Goal: Task Accomplishment & Management: Complete application form

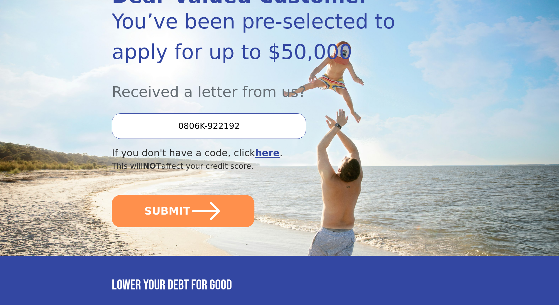
scroll to position [117, 0]
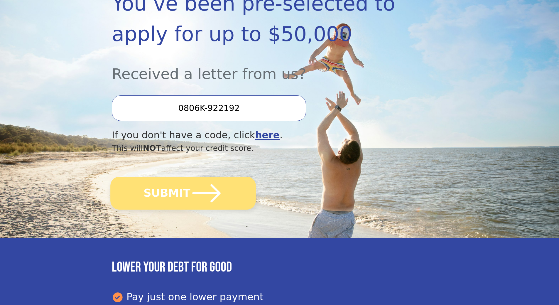
click at [166, 197] on button "SUBMIT" at bounding box center [183, 193] width 146 height 33
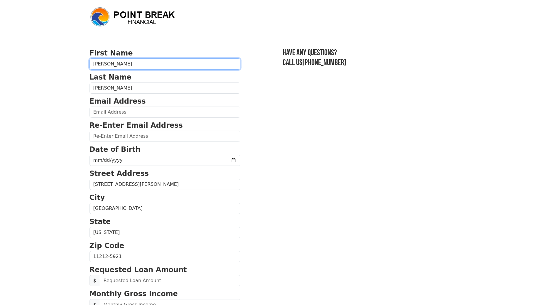
click at [105, 62] on input "[PERSON_NAME]" at bounding box center [164, 63] width 151 height 11
type input "[PERSON_NAME]"
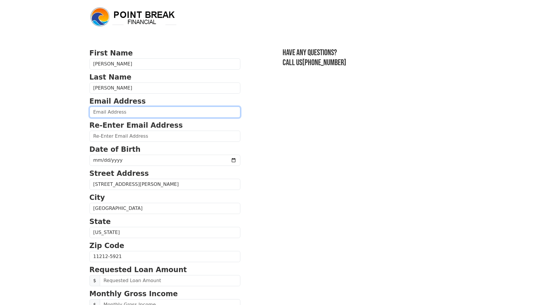
click at [115, 112] on input "email" at bounding box center [164, 112] width 151 height 11
type input "[EMAIL_ADDRESS][DOMAIN_NAME]"
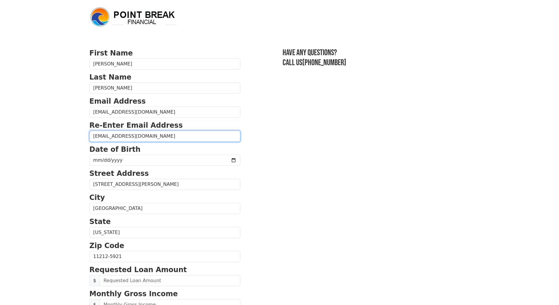
type input "[EMAIL_ADDRESS][DOMAIN_NAME]"
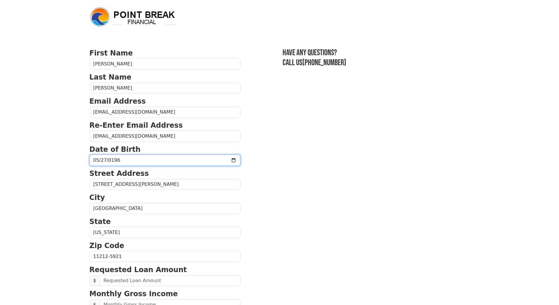
type input "[DATE]"
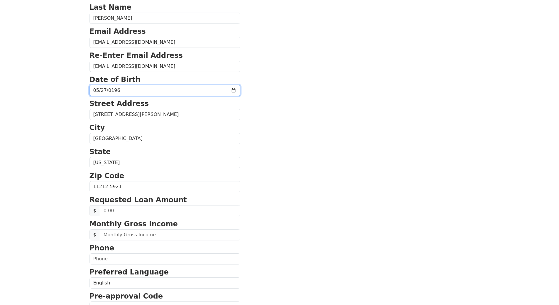
scroll to position [88, 0]
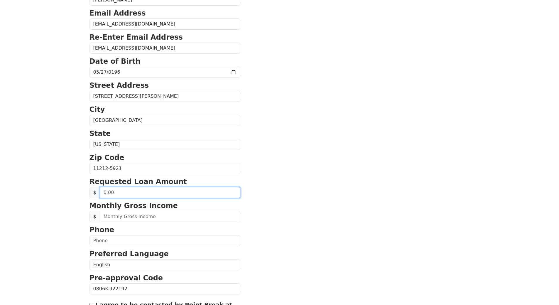
click at [158, 195] on input "text" at bounding box center [170, 192] width 141 height 11
type input "20,000.00"
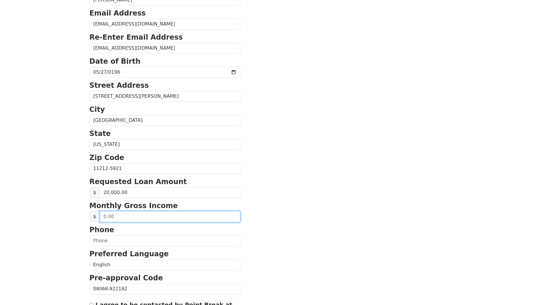
click at [129, 218] on input "text" at bounding box center [170, 216] width 141 height 11
type input "5,600.00"
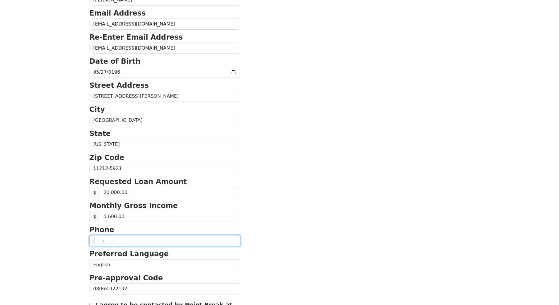
click at [98, 239] on input "text" at bounding box center [164, 240] width 151 height 11
type input "(7__) ___-____"
type input "[PHONE_NUMBER]"
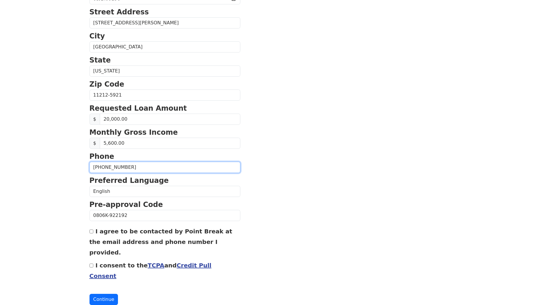
scroll to position [162, 0]
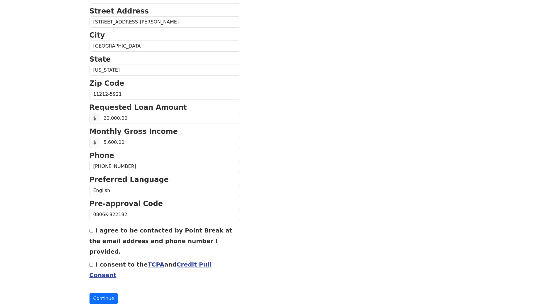
click at [90, 232] on input "I agree to be contacted by Point Break at the email address and phone number I …" at bounding box center [91, 231] width 4 height 4
checkbox input "true"
click at [91, 263] on input "I consent to the TCPA and Credit Pull Consent" at bounding box center [91, 265] width 4 height 4
checkbox input "true"
click at [106, 293] on button "Continue" at bounding box center [103, 298] width 29 height 11
